Goal: Transaction & Acquisition: Subscribe to service/newsletter

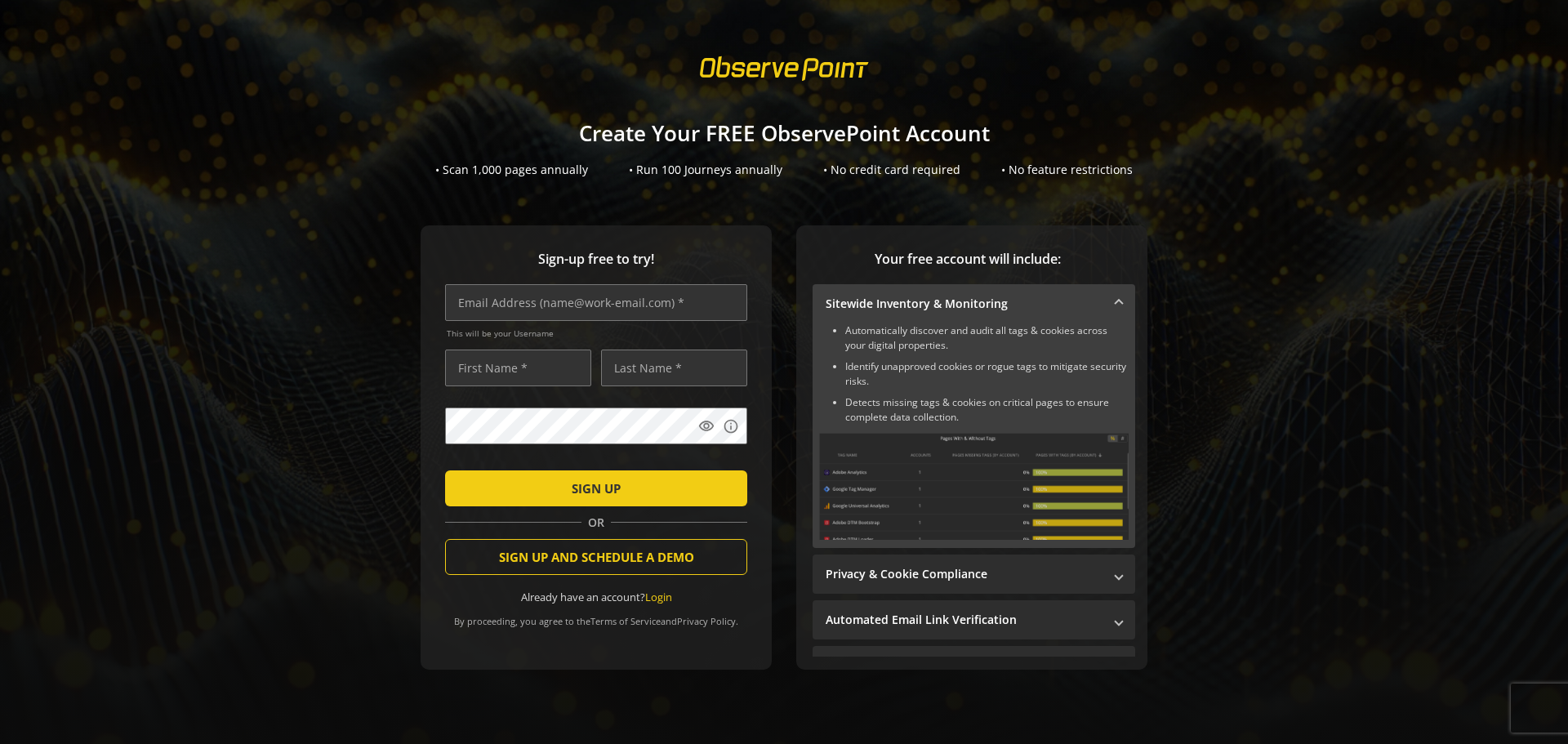
click at [901, 473] on img at bounding box center [973, 486] width 309 height 107
click at [909, 461] on img at bounding box center [973, 486] width 309 height 107
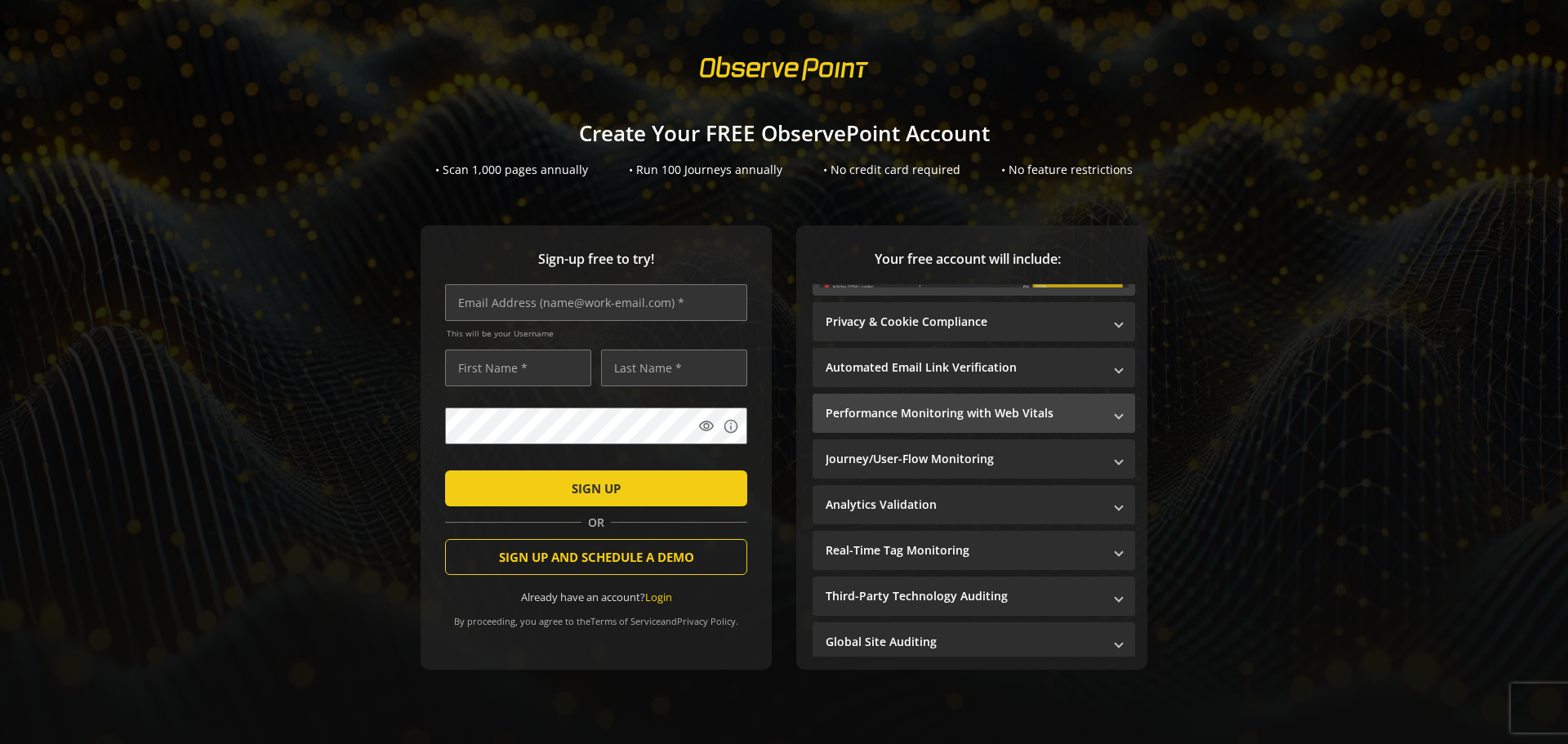
scroll to position [255, 0]
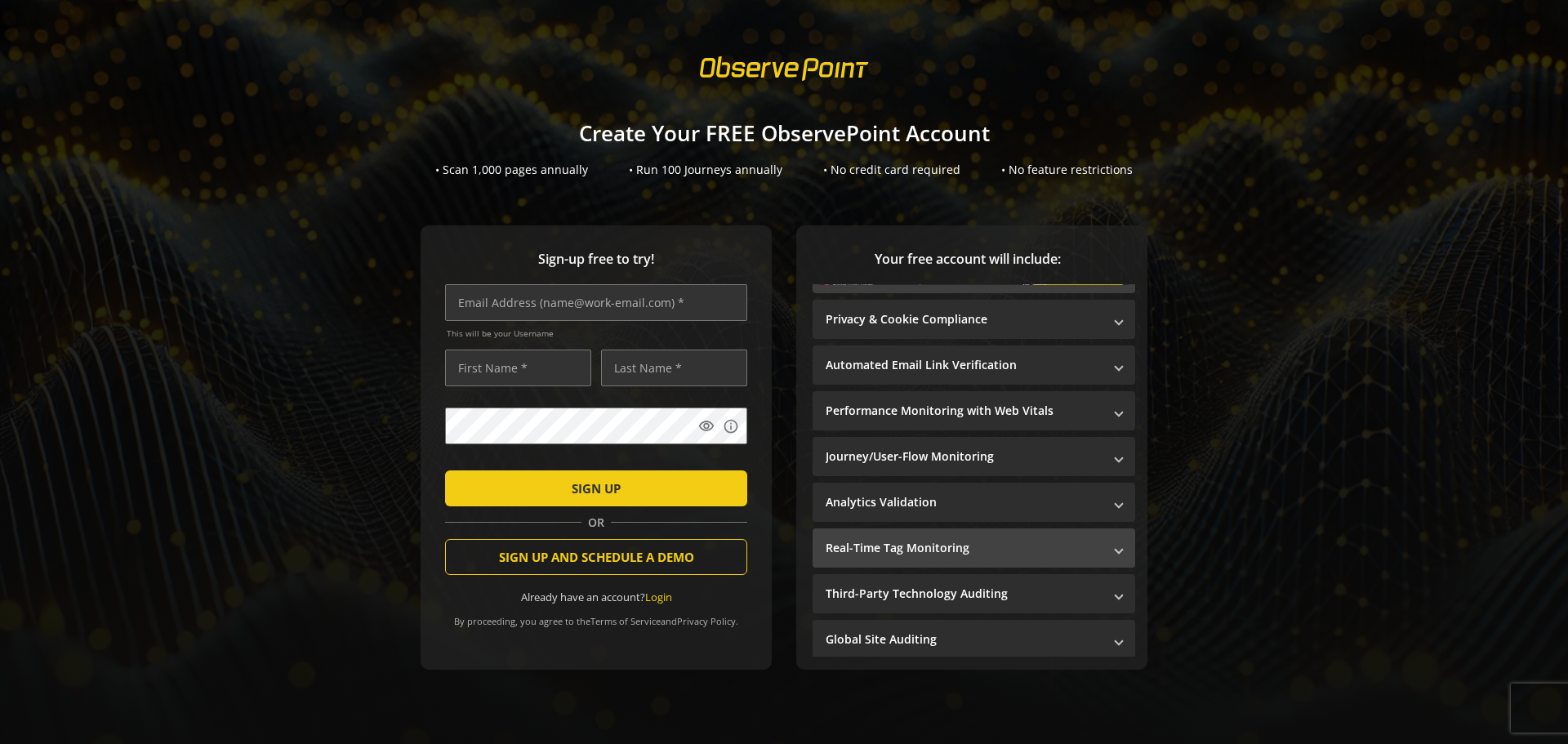
click at [871, 534] on mat-expansion-panel-header "Real-Time Tag Monitoring" at bounding box center [974, 548] width 323 height 39
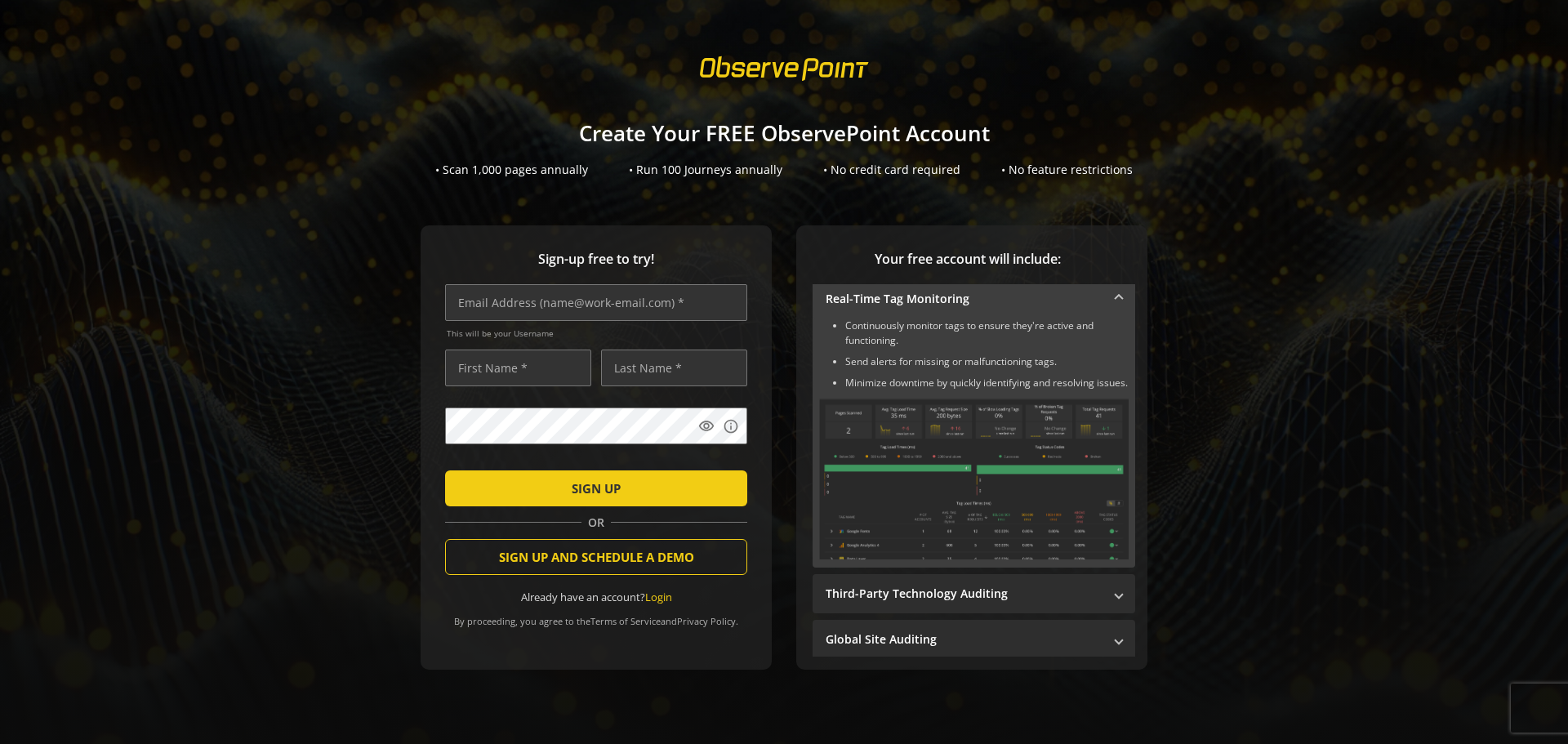
scroll to position [292, 0]
click at [898, 587] on mat-panel-title "Third-Party Technology Auditing" at bounding box center [964, 590] width 277 height 16
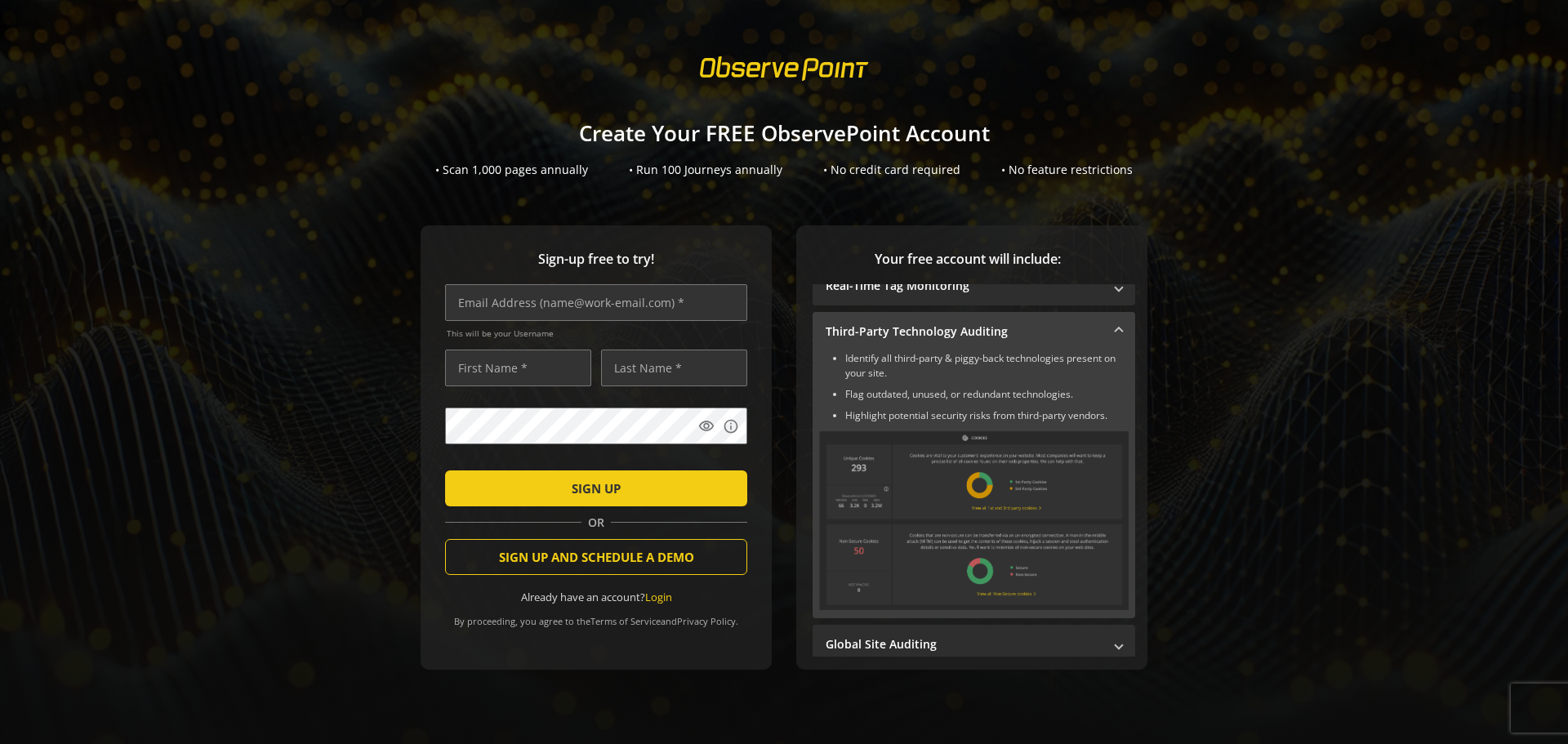
scroll to position [295, 0]
click at [863, 639] on mat-panel-title "Global Site Auditing" at bounding box center [964, 642] width 277 height 16
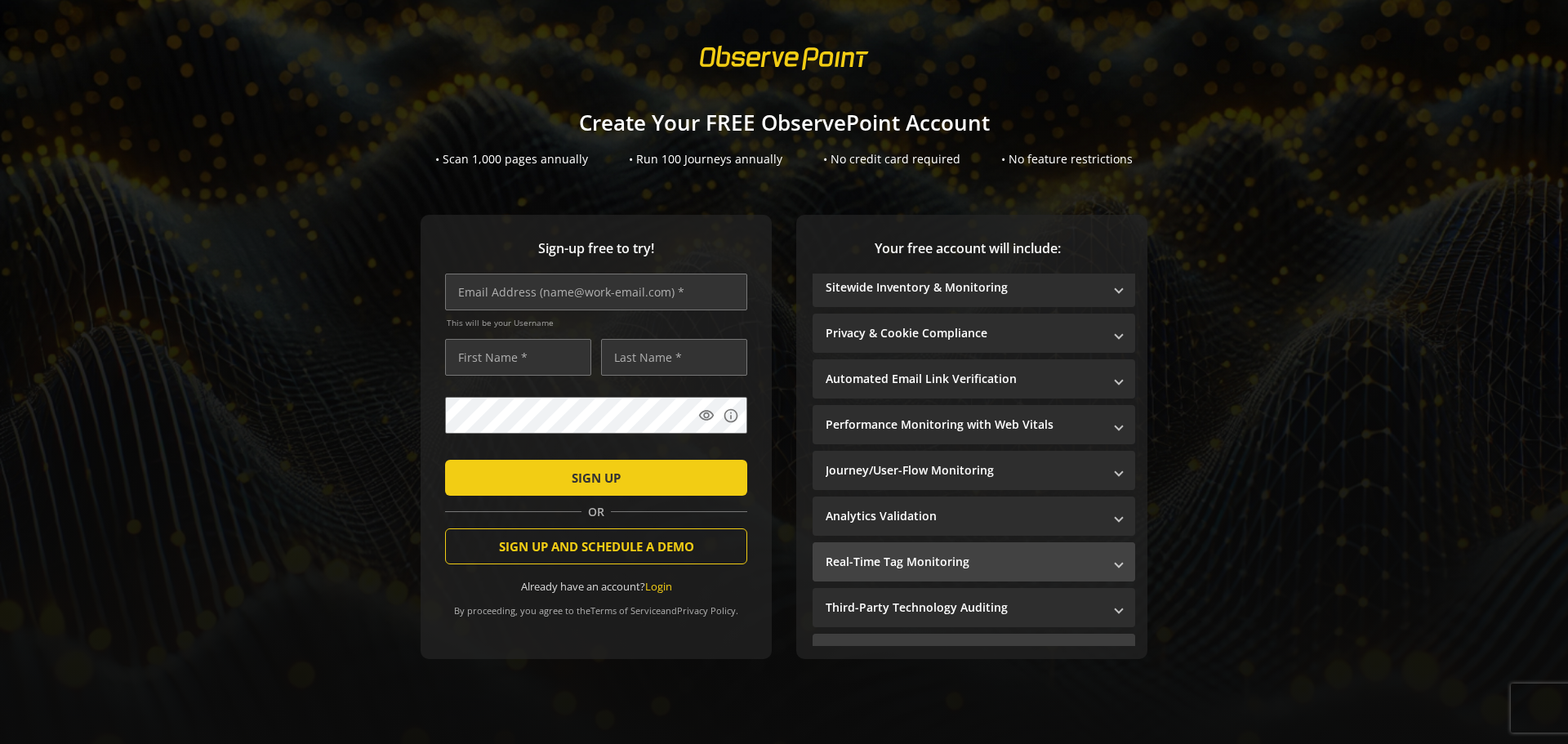
scroll to position [0, 0]
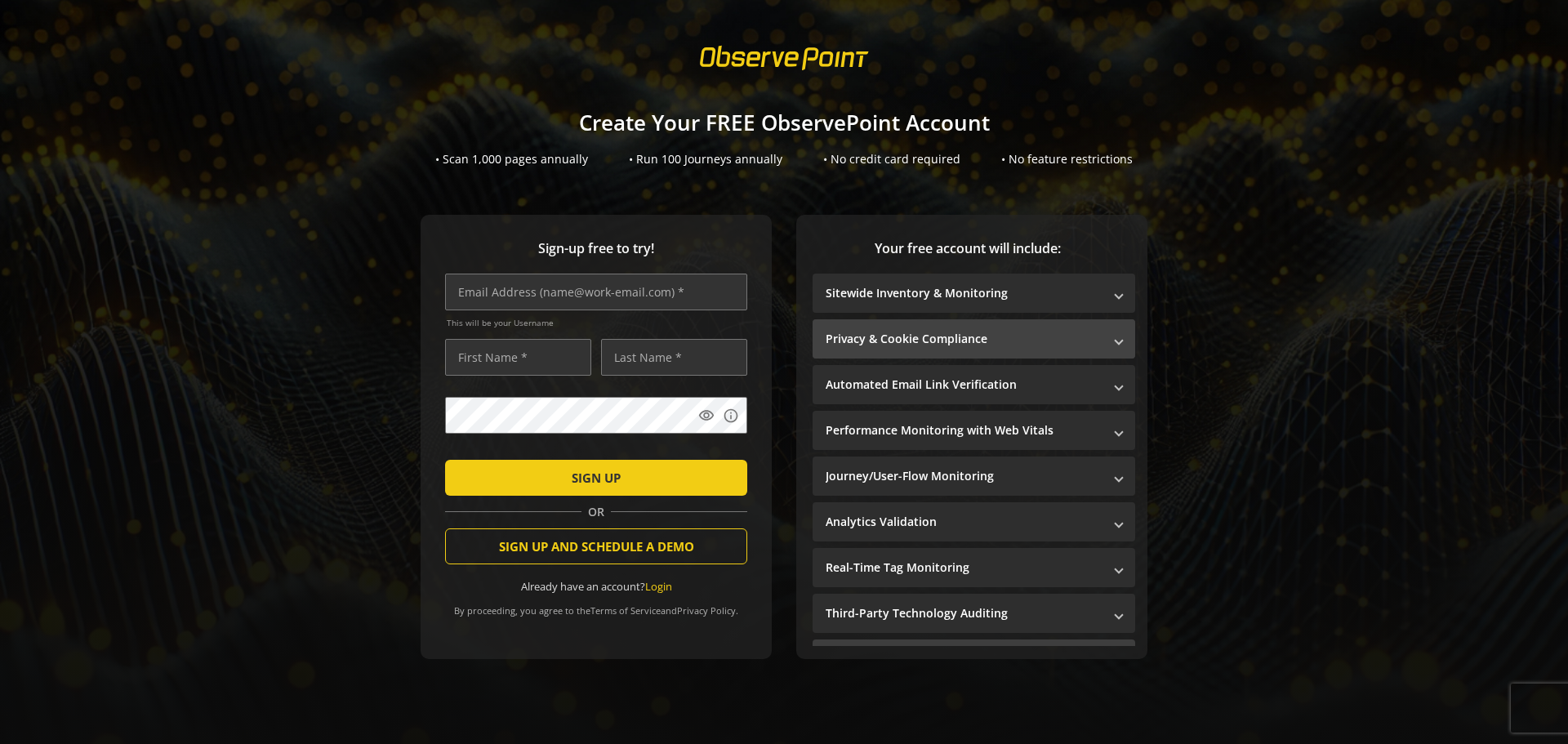
click at [901, 330] on mat-panel-title "Privacy & Cookie Compliance" at bounding box center [964, 338] width 277 height 16
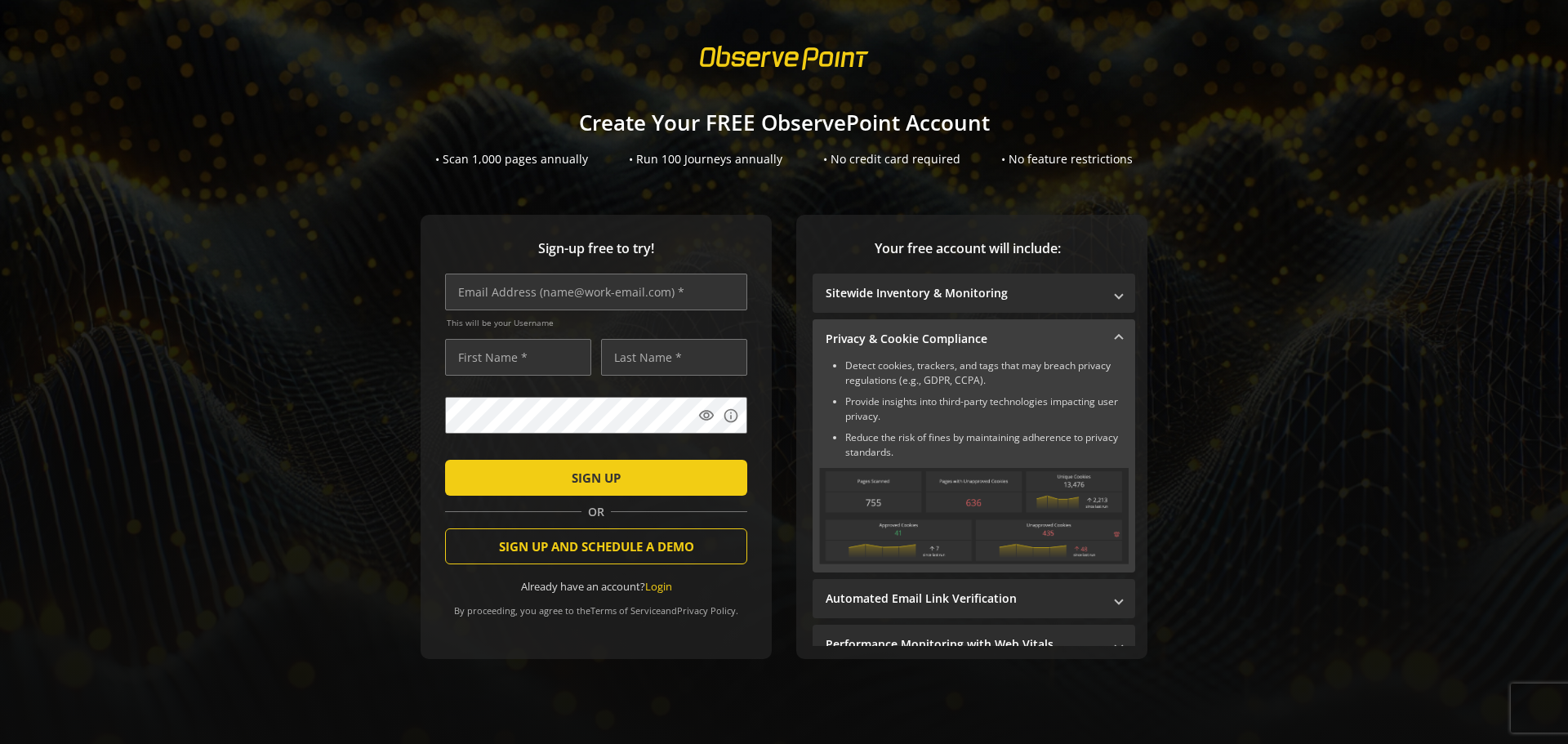
scroll to position [81, 0]
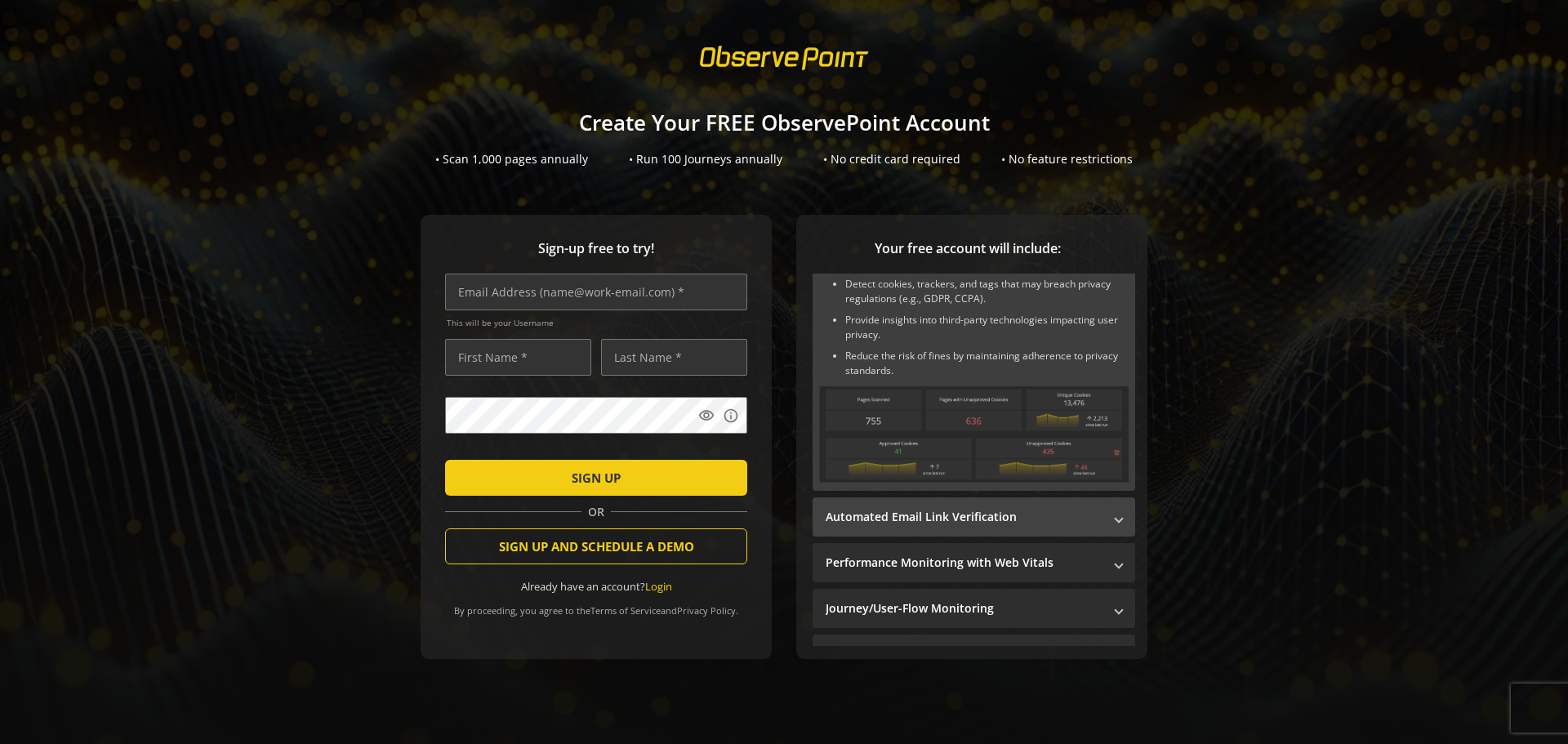
click at [878, 497] on mat-expansion-panel-header "Automated Email Link Verification" at bounding box center [974, 516] width 323 height 39
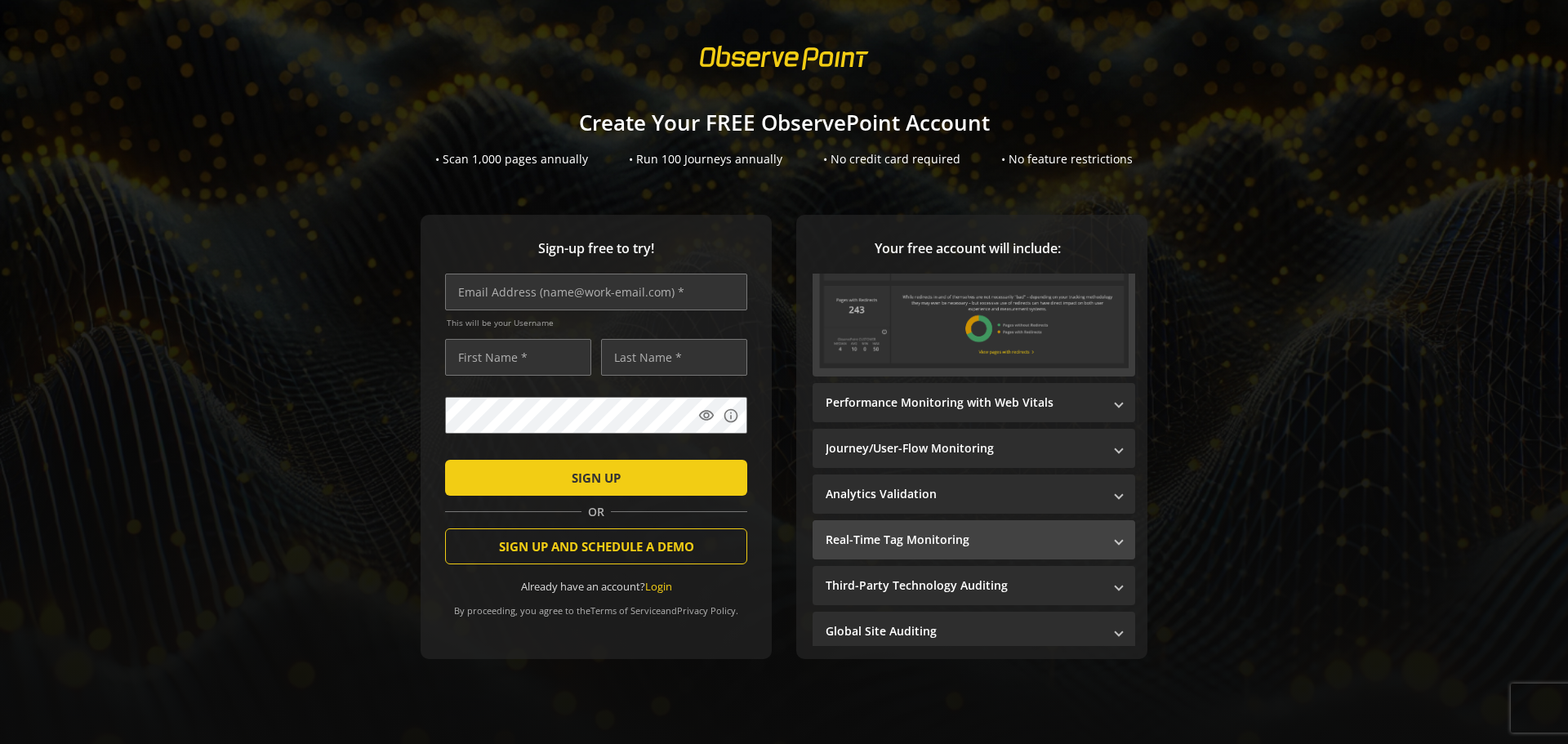
scroll to position [311, 0]
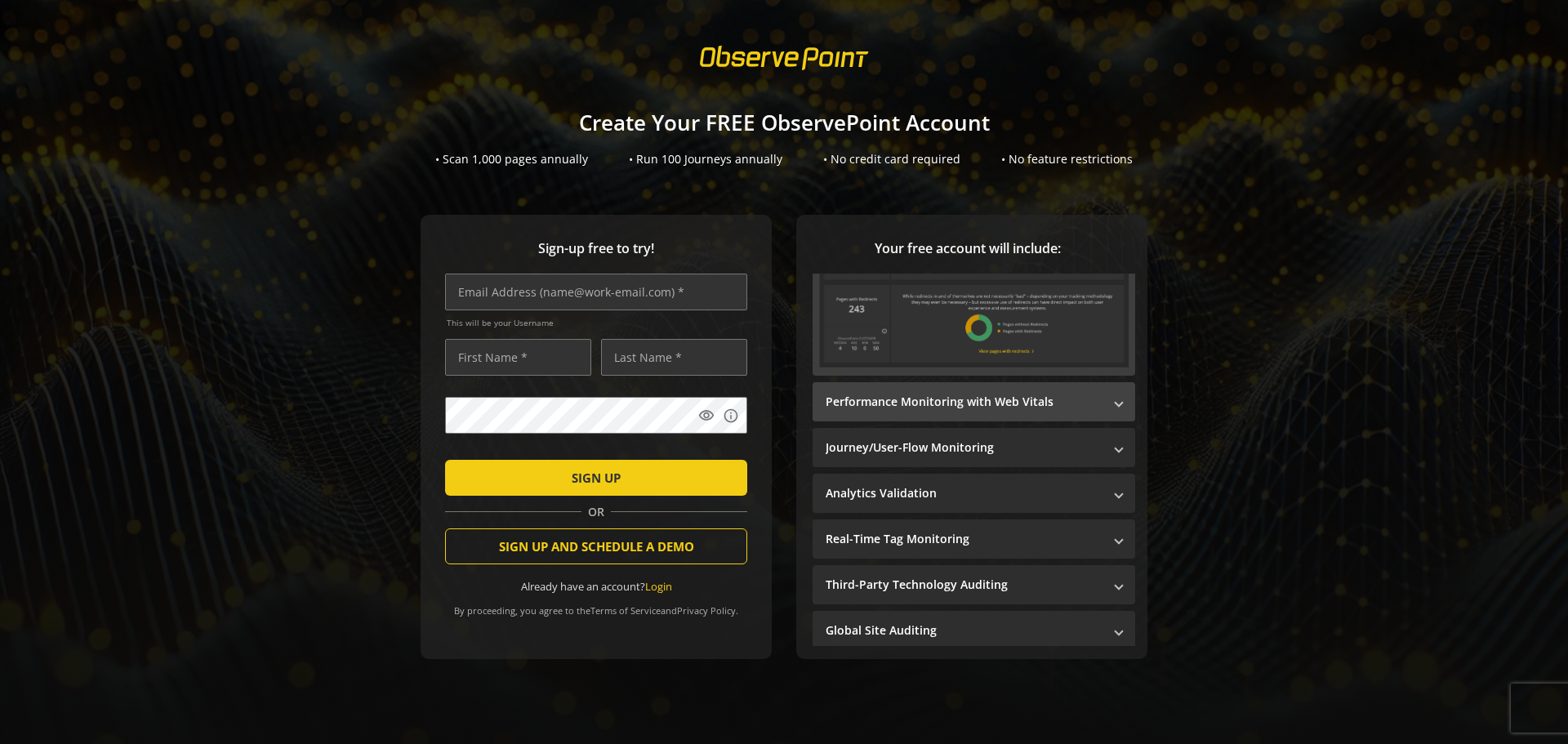
click at [896, 395] on mat-panel-title "Performance Monitoring with Web Vitals" at bounding box center [964, 401] width 277 height 16
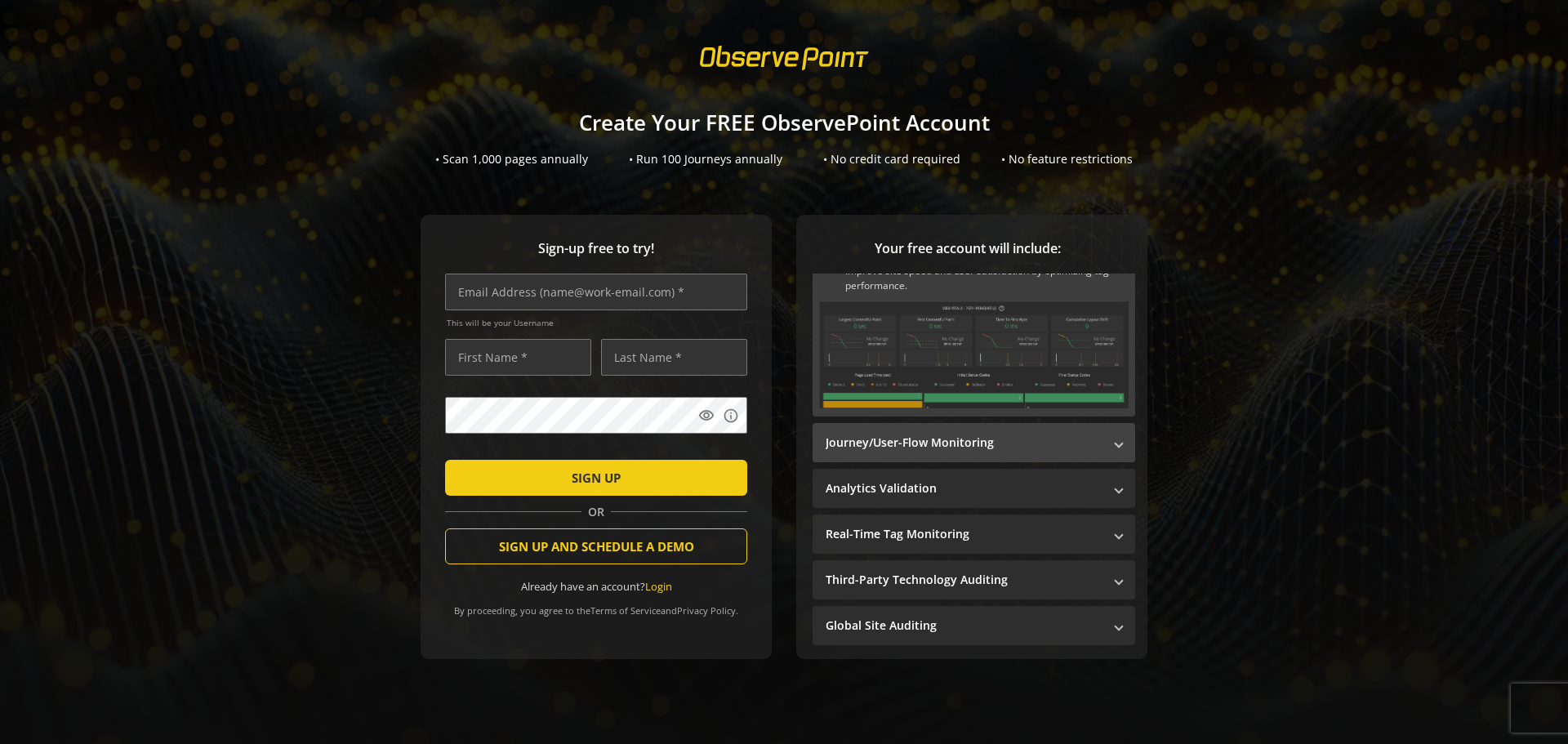
click at [898, 440] on mat-panel-title "Journey/User-Flow Monitoring" at bounding box center [964, 442] width 277 height 16
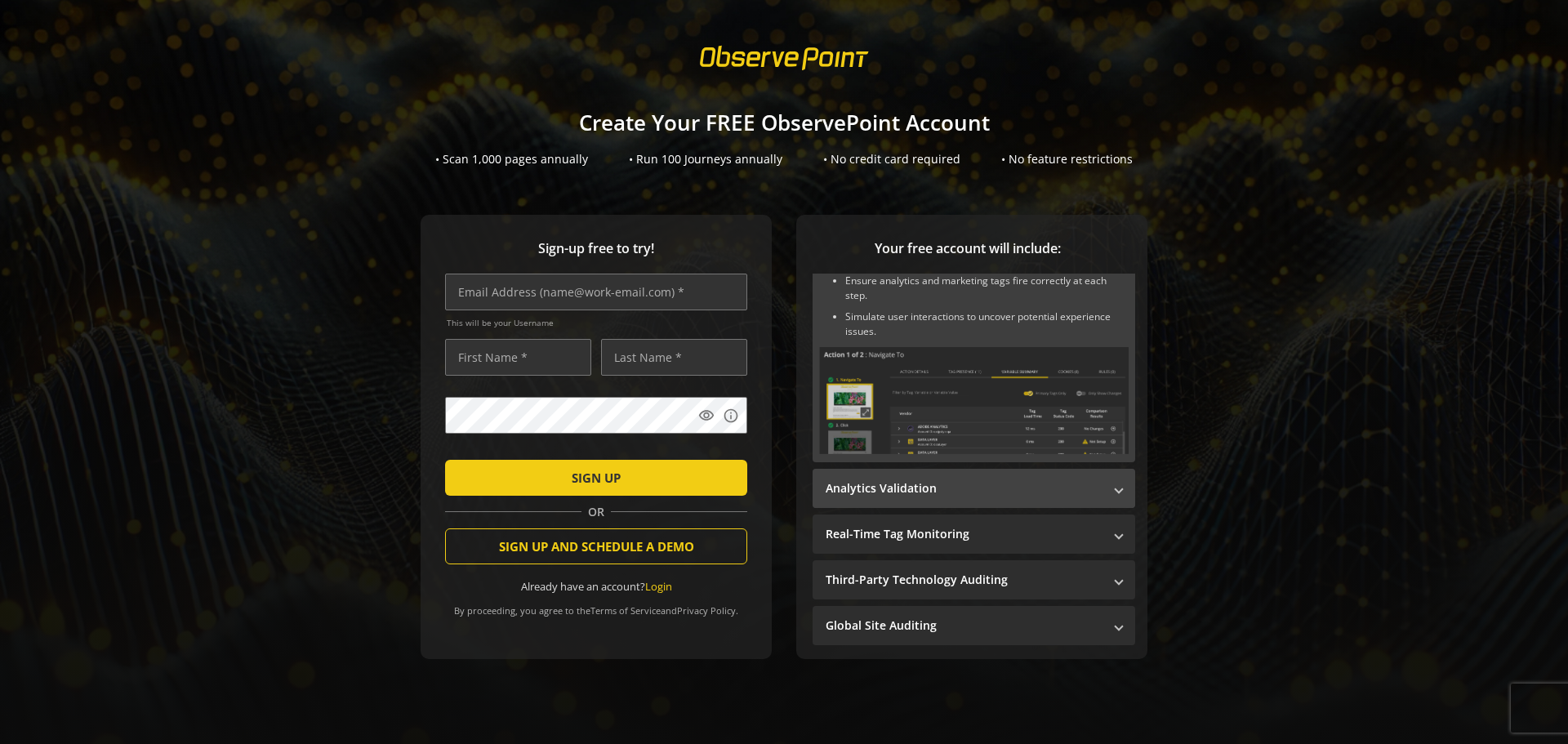
click at [901, 480] on mat-panel-title "Analytics Validation" at bounding box center [964, 487] width 277 height 16
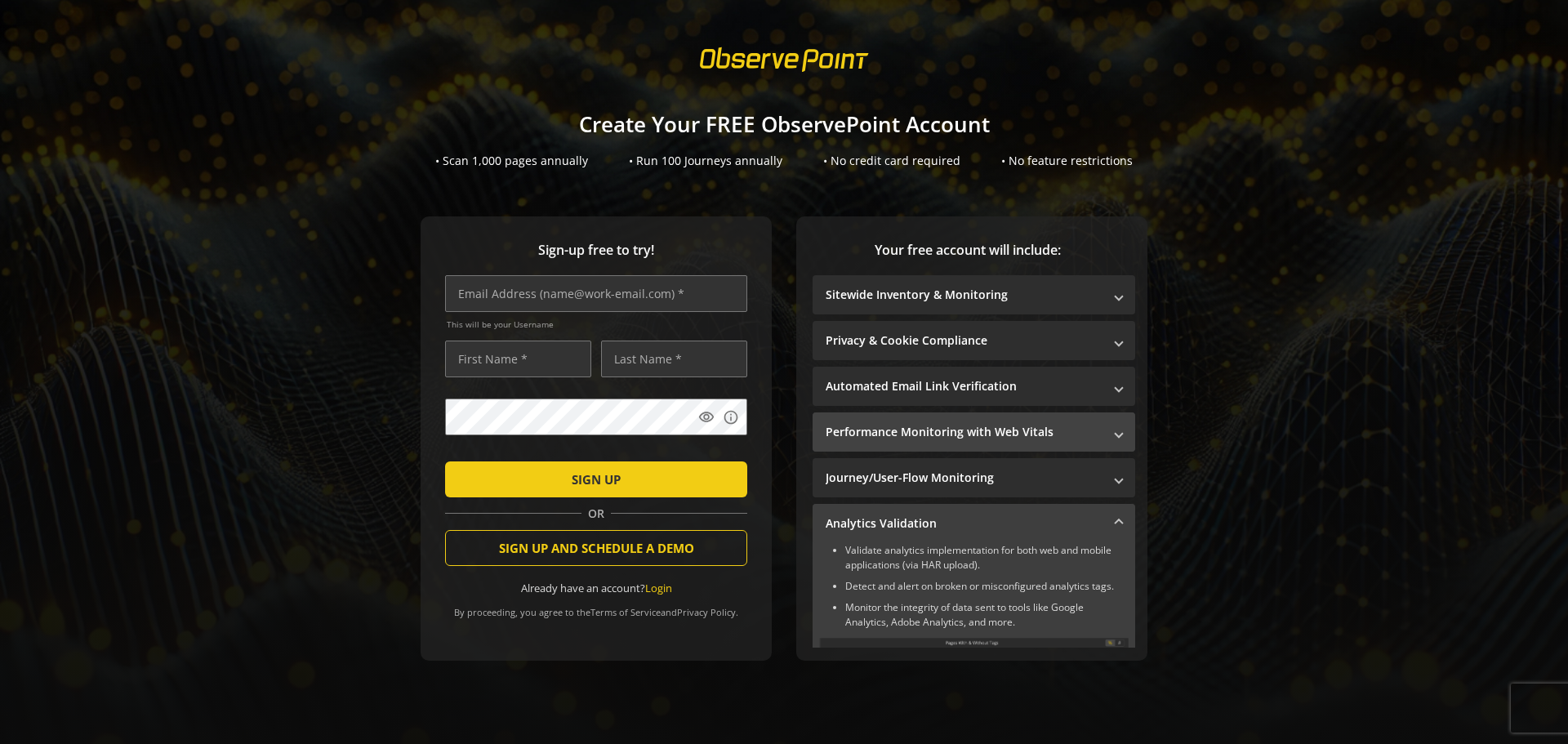
scroll to position [0, 0]
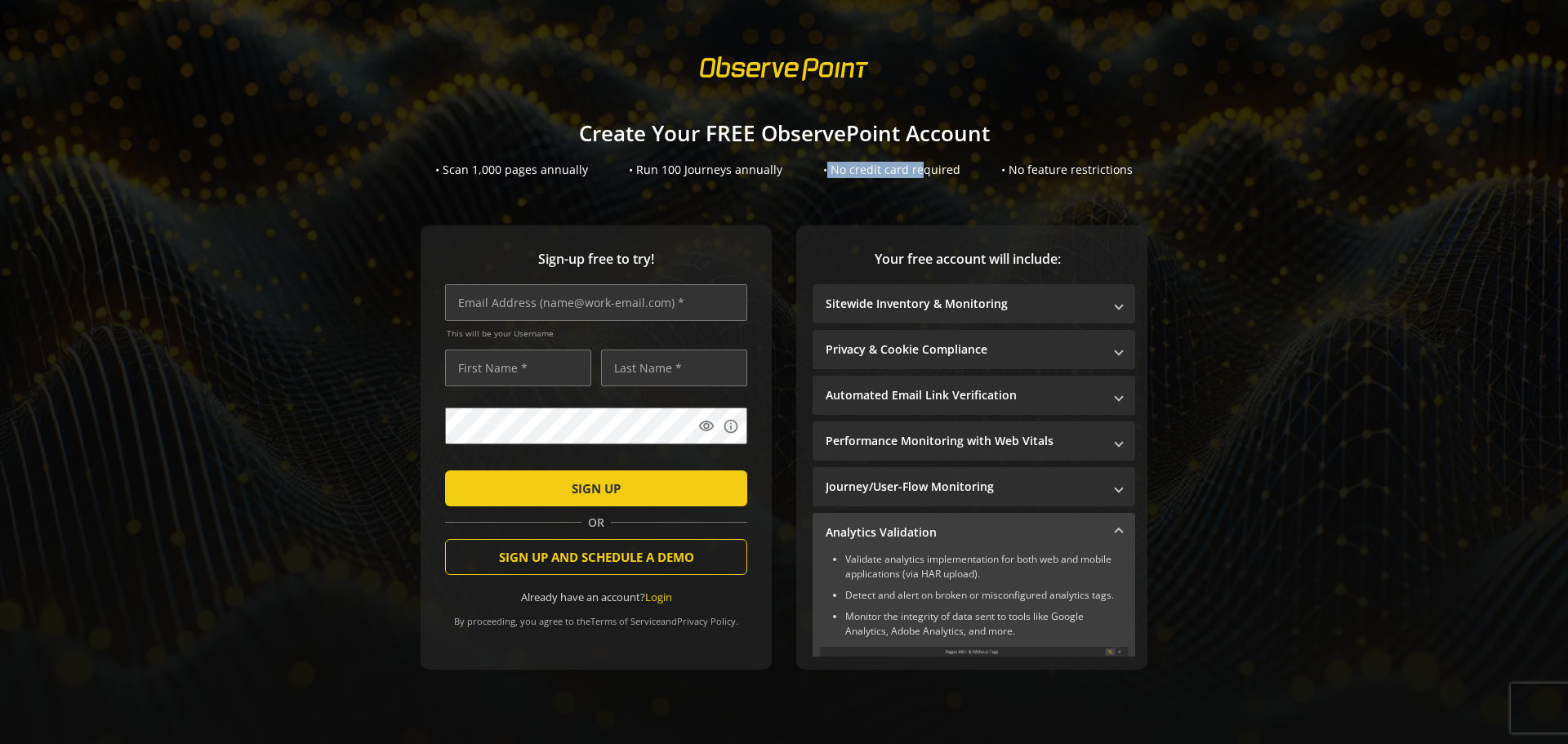
drag, startPoint x: 823, startPoint y: 167, endPoint x: 914, endPoint y: 158, distance: 91.4
click at [914, 158] on div "Create Your FREE ObservePoint Account • Scan 1,000 pages annually • Run 100 Jou…" at bounding box center [784, 142] width 1568 height 73
click at [673, 169] on div "• Run 100 Journeys annually" at bounding box center [706, 169] width 153 height 16
click at [626, 179] on sign-up "Create Your FREE ObservePoint Account • Scan 1,000 pages annually • Run 100 Jou…" at bounding box center [784, 372] width 1568 height 744
drag, startPoint x: 629, startPoint y: 169, endPoint x: 800, endPoint y: 175, distance: 171.1
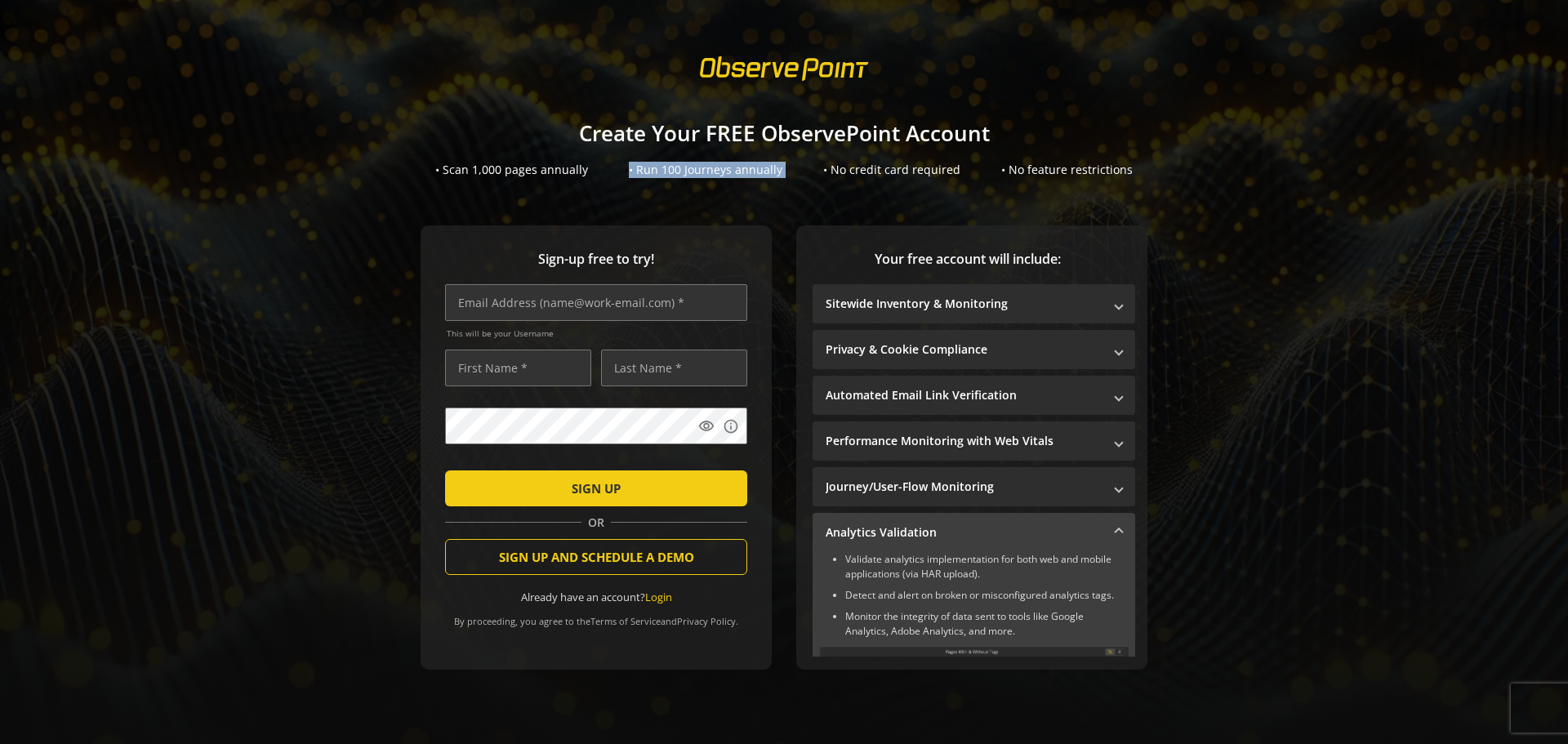
click at [800, 175] on div "• Scan 1,000 pages annually • Run 100 Journeys annually • No credit card requir…" at bounding box center [784, 169] width 1568 height 16
click at [805, 190] on sign-up "Create Your FREE ObservePoint Account • Scan 1,000 pages annually • Run 100 Jou…" at bounding box center [784, 372] width 1568 height 744
